Goal: Contribute content: Add original content to the website for others to see

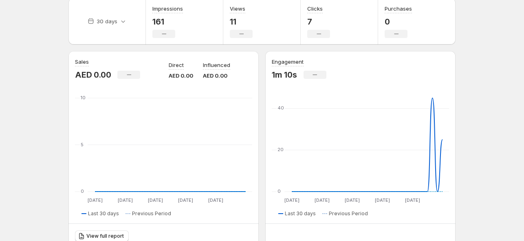
scroll to position [41, 0]
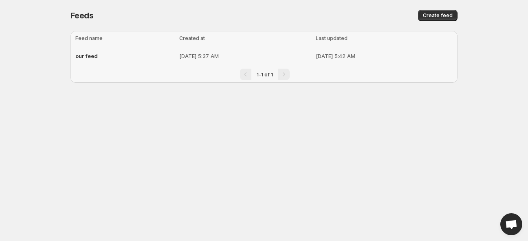
click at [209, 57] on p "[DATE] 5:37 AM" at bounding box center [245, 56] width 132 height 8
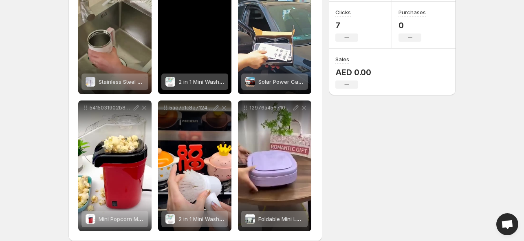
scroll to position [173, 0]
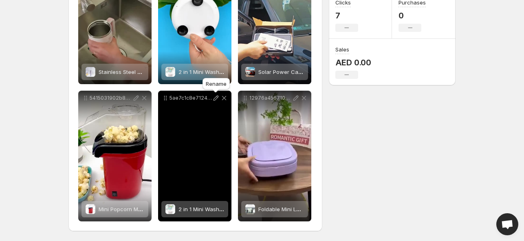
click at [214, 98] on icon at bounding box center [216, 97] width 5 height 5
click at [198, 209] on span "2 in 1 Mini Washing Machine" at bounding box center [215, 208] width 72 height 7
click at [199, 206] on span "2 in 1 Mini Washing Machine" at bounding box center [215, 208] width 72 height 7
click at [187, 208] on span "2 in 1 Mini Washing Machine" at bounding box center [215, 208] width 72 height 7
click at [207, 214] on div "2 products tagged" at bounding box center [189, 209] width 47 height 16
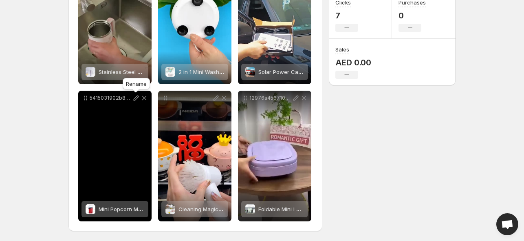
click at [135, 98] on icon at bounding box center [136, 98] width 8 height 8
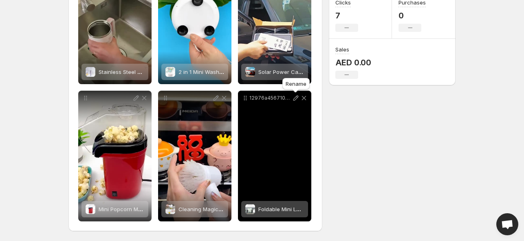
click at [295, 99] on icon at bounding box center [296, 98] width 8 height 8
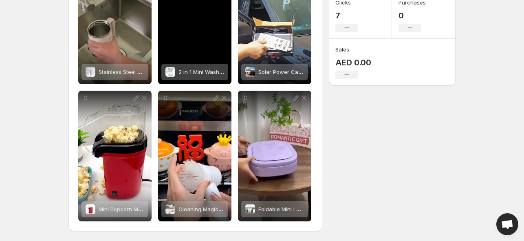
scroll to position [91, 0]
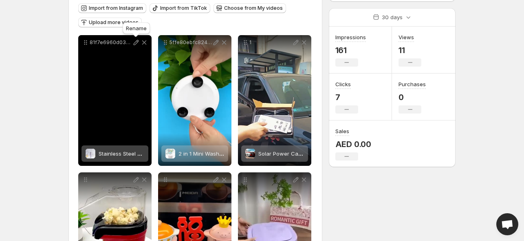
click at [136, 45] on icon at bounding box center [136, 42] width 8 height 8
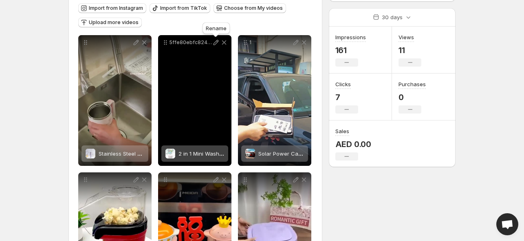
click at [216, 42] on icon at bounding box center [216, 42] width 8 height 8
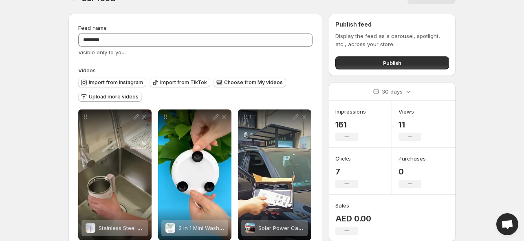
scroll to position [0, 0]
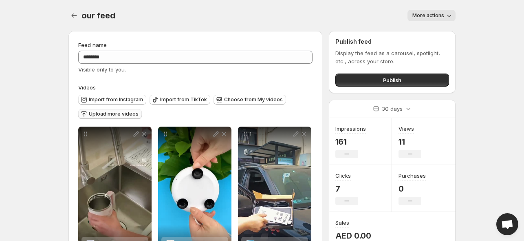
click at [113, 115] on span "Upload more videos" at bounding box center [114, 113] width 50 height 7
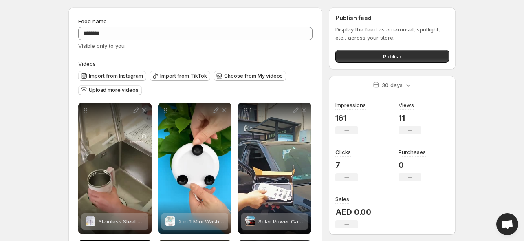
scroll to position [10, 0]
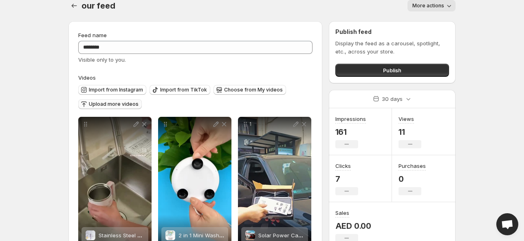
click at [113, 104] on span "Upload more videos" at bounding box center [114, 104] width 50 height 7
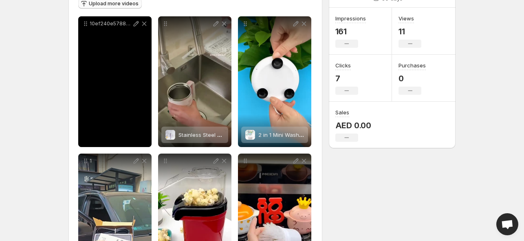
scroll to position [91, 0]
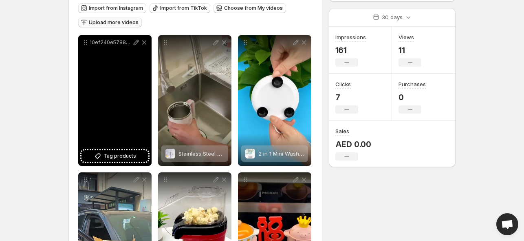
click at [133, 44] on icon at bounding box center [136, 42] width 8 height 8
click at [135, 152] on button "Tag products" at bounding box center [115, 155] width 67 height 11
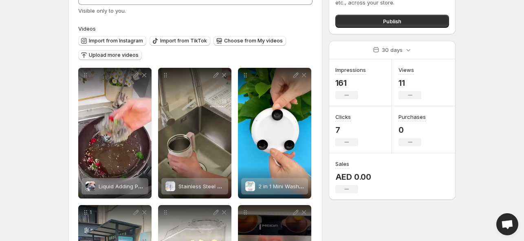
scroll to position [51, 0]
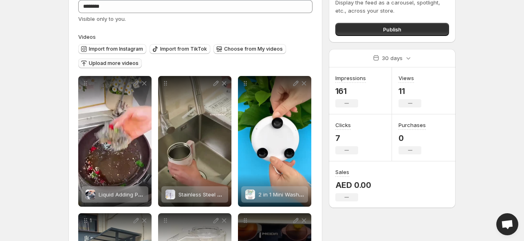
click at [122, 65] on span "Upload more videos" at bounding box center [114, 63] width 50 height 7
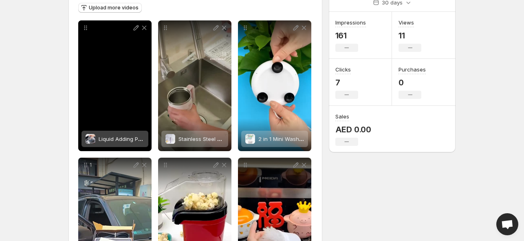
scroll to position [65, 0]
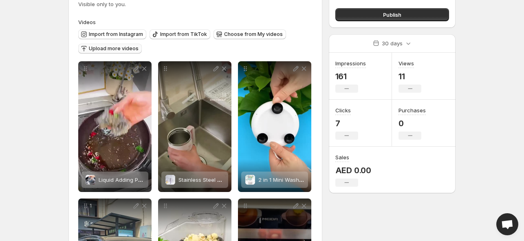
click at [106, 50] on span "Upload more videos" at bounding box center [114, 48] width 50 height 7
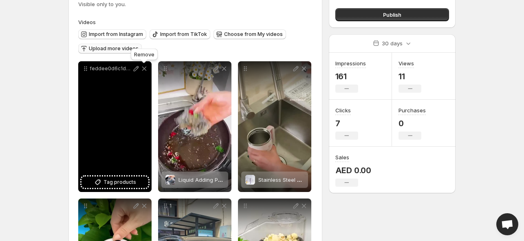
click at [144, 68] on icon at bounding box center [144, 68] width 4 height 4
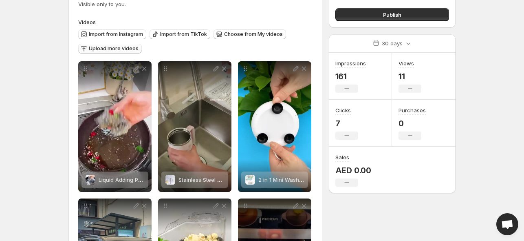
click at [114, 50] on span "Upload more videos" at bounding box center [114, 48] width 50 height 7
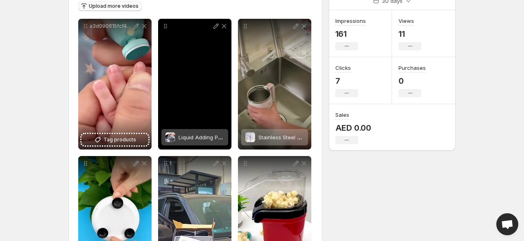
scroll to position [147, 0]
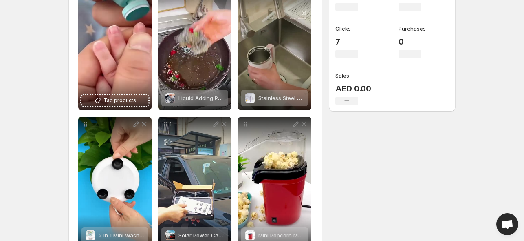
click at [381, 168] on div "**********" at bounding box center [259, 141] width 394 height 526
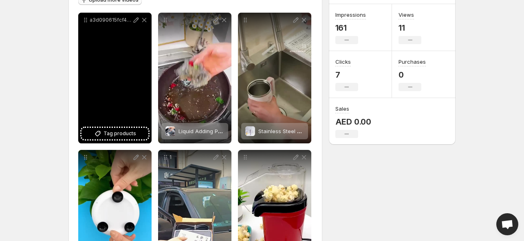
scroll to position [106, 0]
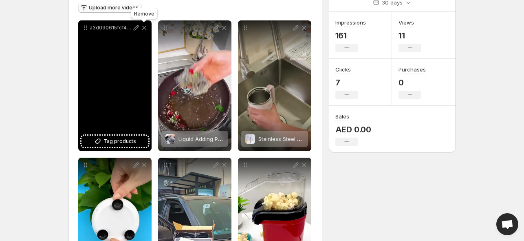
click at [145, 28] on icon at bounding box center [144, 28] width 8 height 8
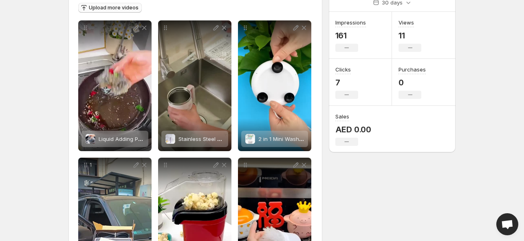
click at [360, 210] on div "Feed name ******** Visible only to you. Videos Import from Instagram Import fro…" at bounding box center [259, 181] width 394 height 526
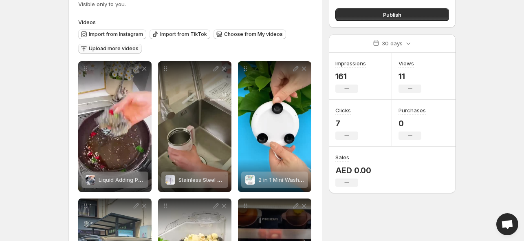
scroll to position [0, 0]
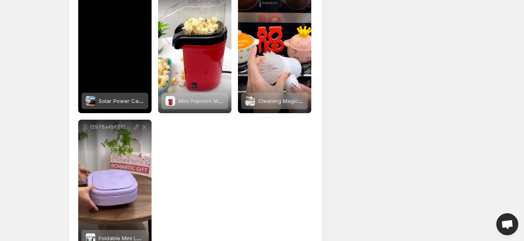
scroll to position [285, 0]
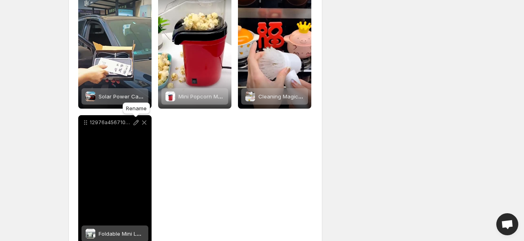
click at [136, 124] on icon at bounding box center [136, 122] width 5 height 5
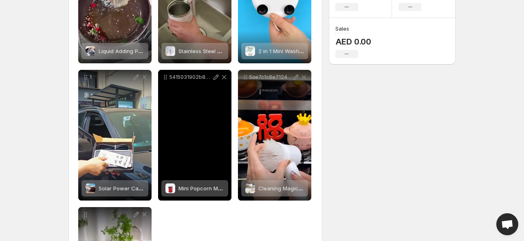
scroll to position [163, 0]
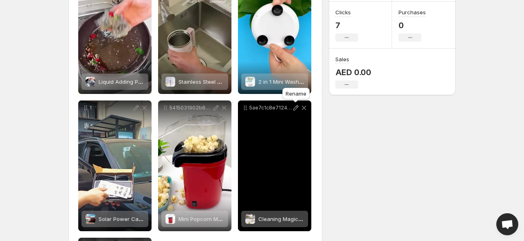
click at [294, 109] on icon at bounding box center [296, 108] width 8 height 8
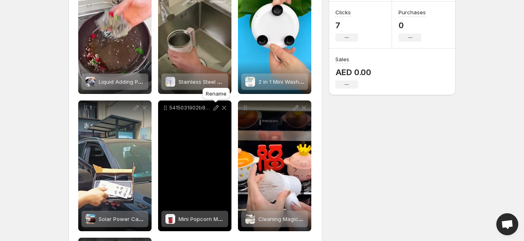
click at [214, 110] on icon at bounding box center [216, 107] width 5 height 5
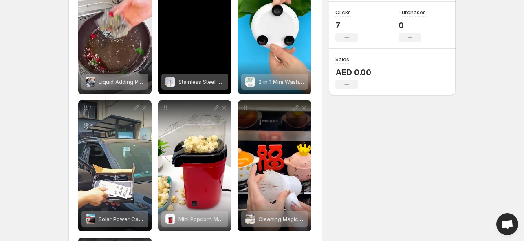
scroll to position [122, 0]
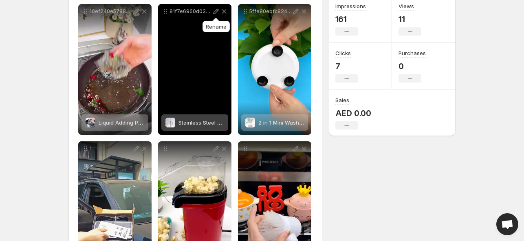
click at [216, 14] on icon at bounding box center [216, 11] width 8 height 8
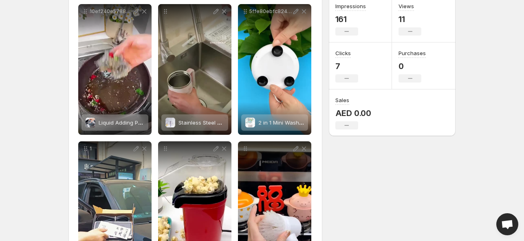
click at [364, 189] on div "**********" at bounding box center [259, 165] width 394 height 526
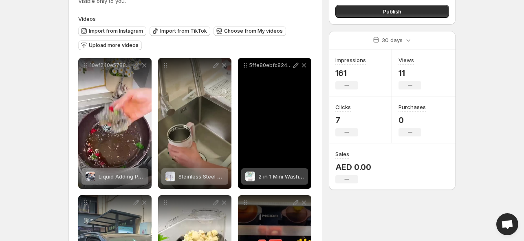
scroll to position [82, 0]
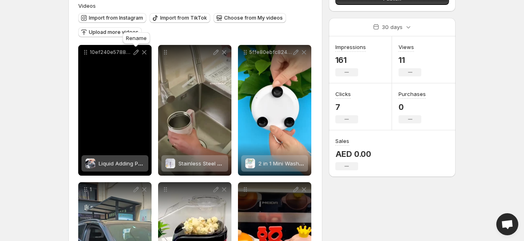
click at [133, 54] on icon at bounding box center [136, 52] width 8 height 8
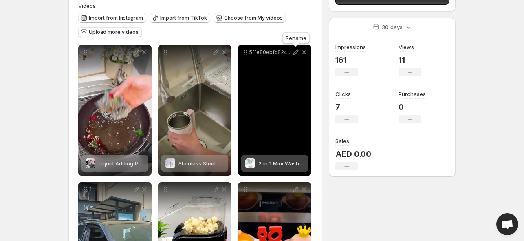
click at [294, 53] on icon at bounding box center [296, 52] width 8 height 8
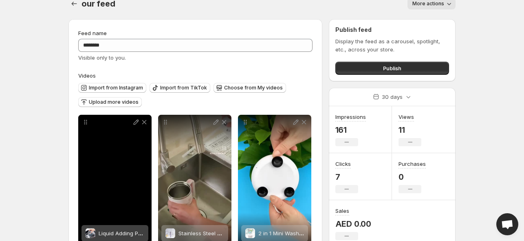
scroll to position [0, 0]
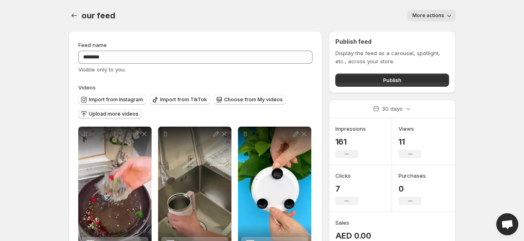
click at [119, 115] on span "Upload more videos" at bounding box center [114, 113] width 50 height 7
click at [363, 83] on button "Publish" at bounding box center [393, 79] width 114 height 13
click at [379, 76] on button "Publish" at bounding box center [393, 79] width 114 height 13
